Goal: Information Seeking & Learning: Learn about a topic

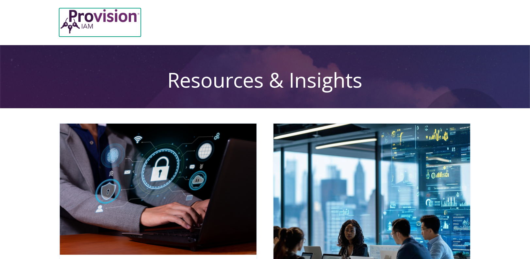
click at [97, 19] on img at bounding box center [100, 21] width 82 height 26
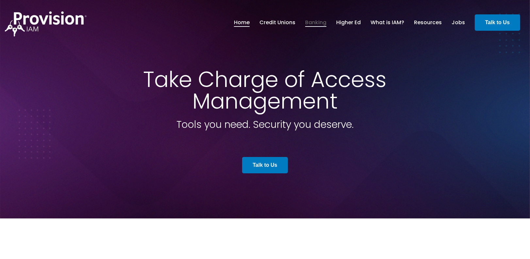
click at [323, 24] on link "Banking" at bounding box center [315, 22] width 21 height 11
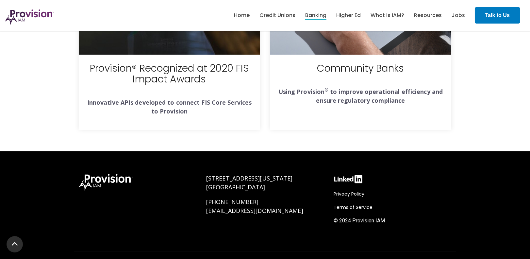
scroll to position [1804, 0]
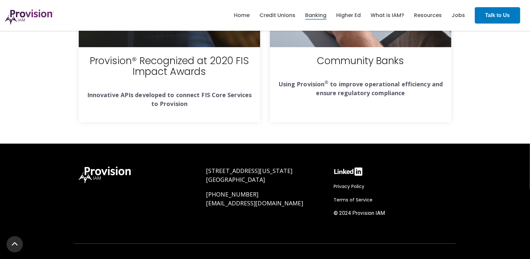
click at [298, 190] on p "(888) 545-5008 info@provisioniam.com" at bounding box center [265, 199] width 118 height 18
click at [300, 190] on p "(888) 545-5008 info@provisioniam.com" at bounding box center [265, 199] width 118 height 18
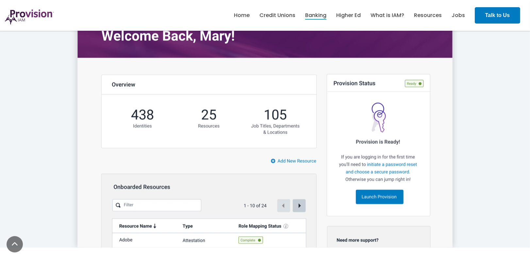
scroll to position [1020, 0]
